Goal: Navigation & Orientation: Find specific page/section

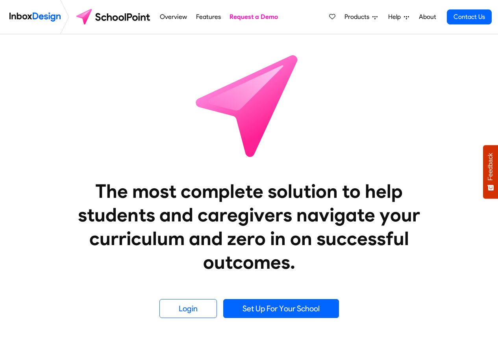
click at [367, 17] on span "Products" at bounding box center [358, 16] width 28 height 9
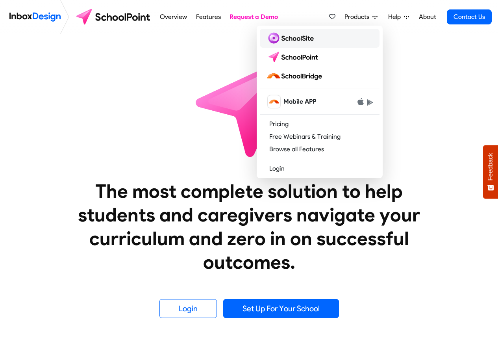
click at [295, 39] on img at bounding box center [291, 38] width 51 height 13
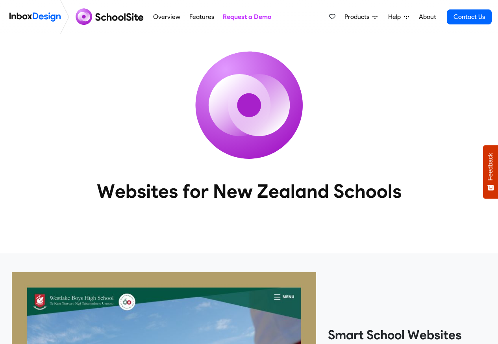
click at [366, 17] on span "Products" at bounding box center [358, 16] width 28 height 9
